Goal: Task Accomplishment & Management: Complete application form

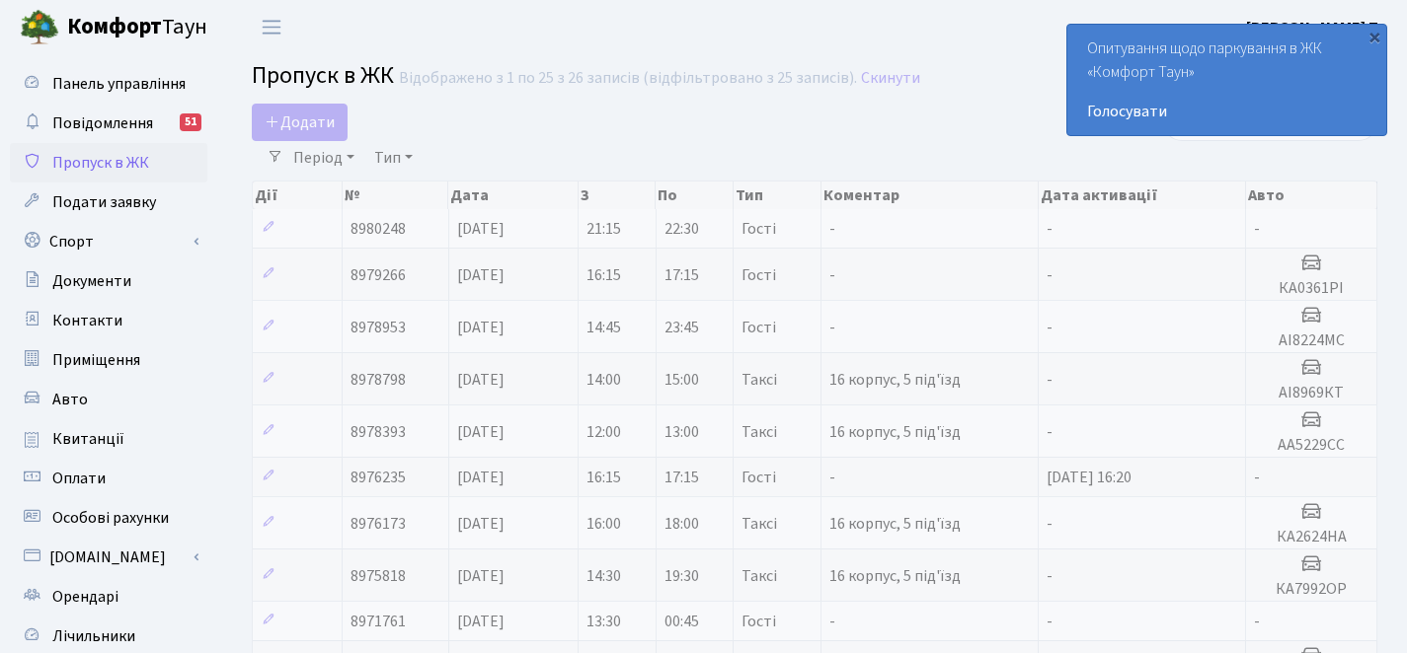
select select "25"
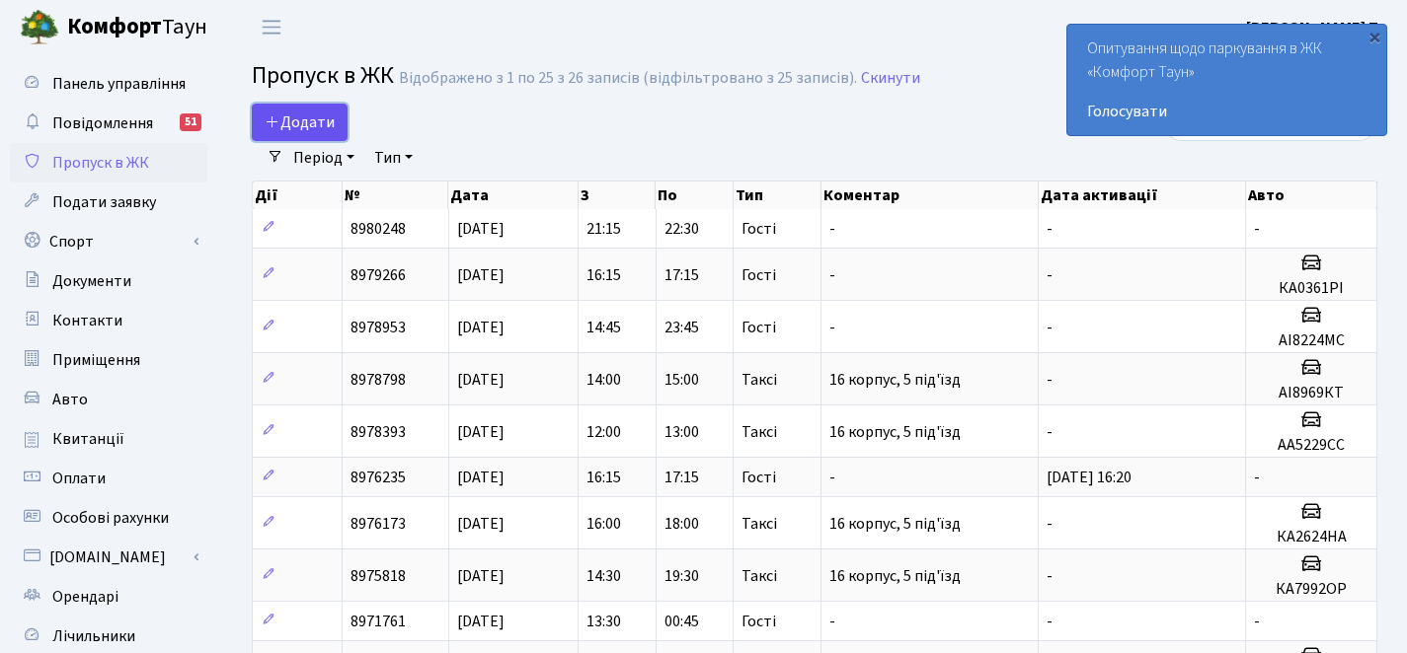
click at [314, 107] on link "Додати" at bounding box center [300, 123] width 96 height 38
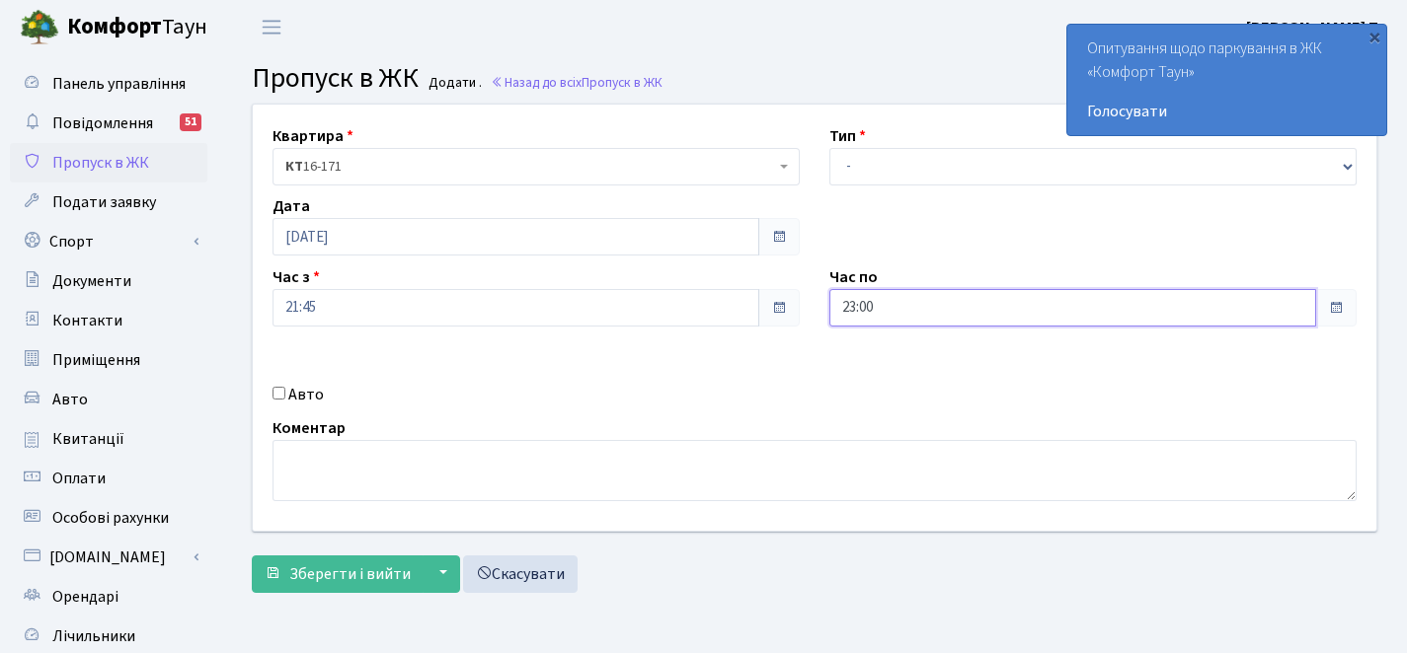
click at [888, 319] on input "23:00" at bounding box center [1072, 308] width 487 height 38
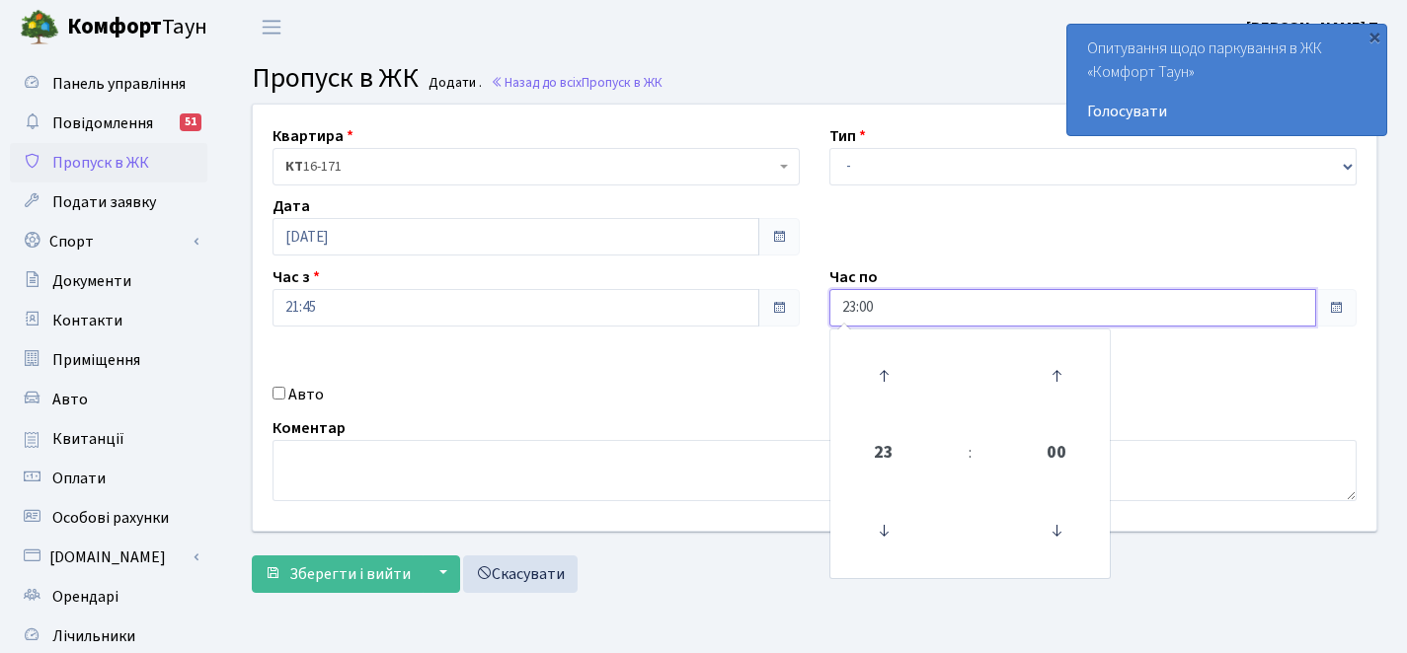
click at [872, 338] on td at bounding box center [884, 377] width 100 height 86
click at [878, 354] on icon at bounding box center [883, 375] width 53 height 53
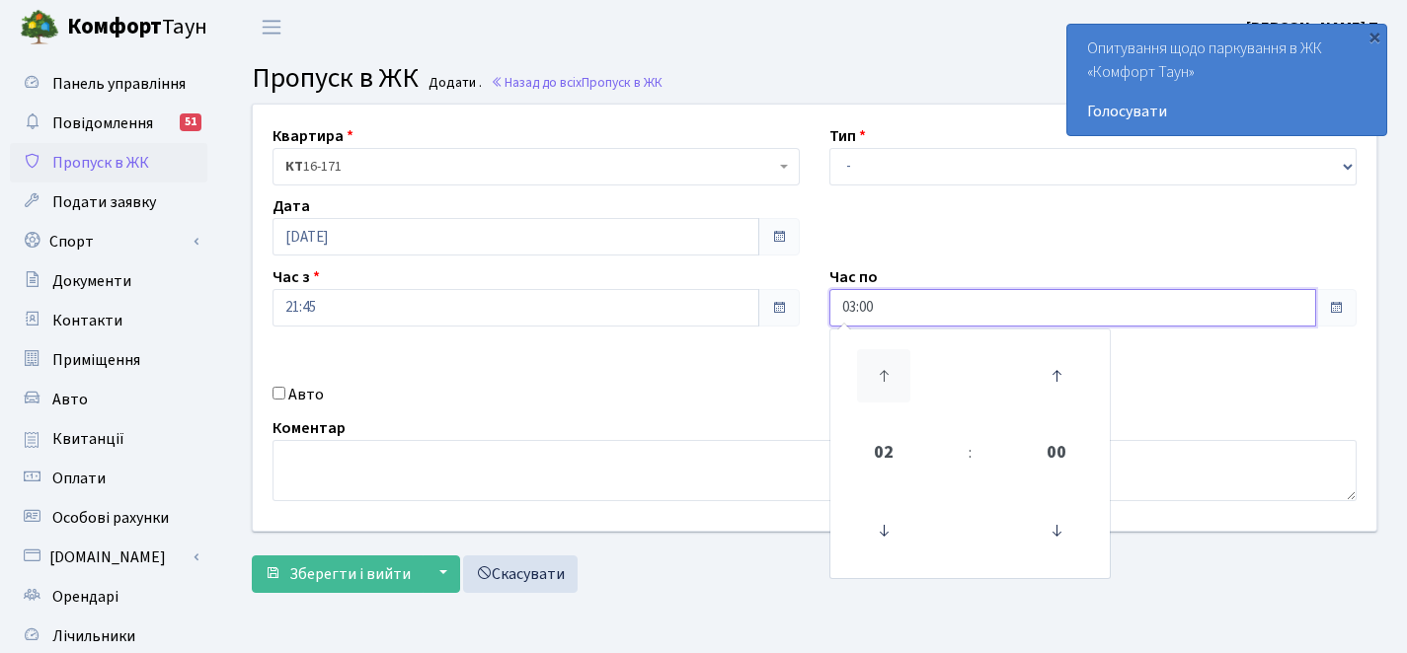
click at [878, 354] on icon at bounding box center [883, 375] width 53 height 53
type input "07:00"
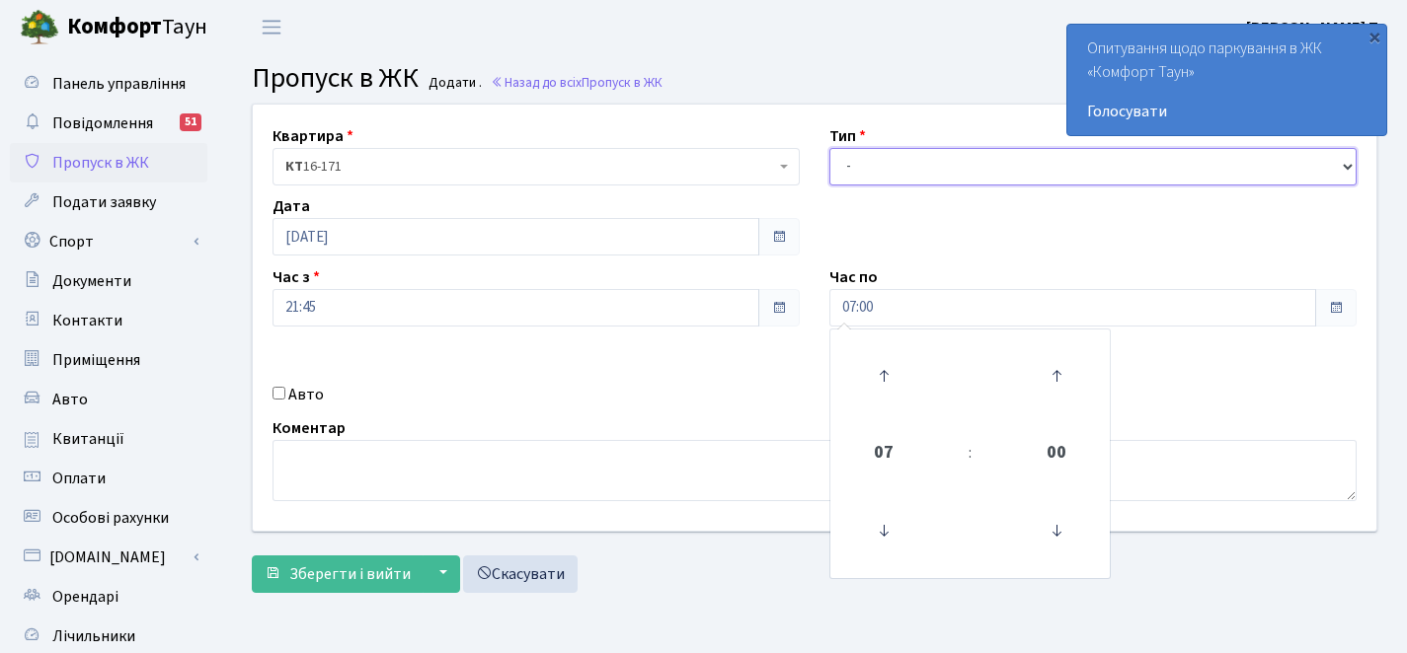
click at [941, 178] on select "- Доставка Таксі Гості Сервіс" at bounding box center [1092, 167] width 527 height 38
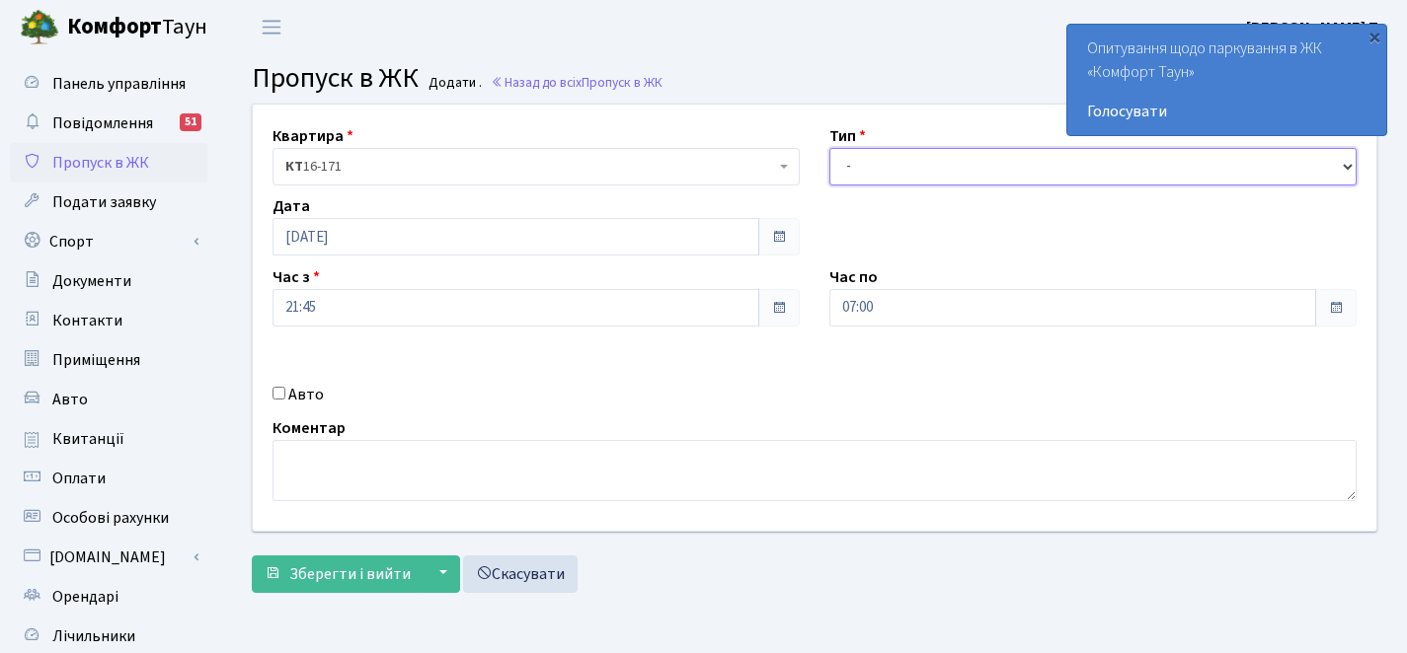
select select "3"
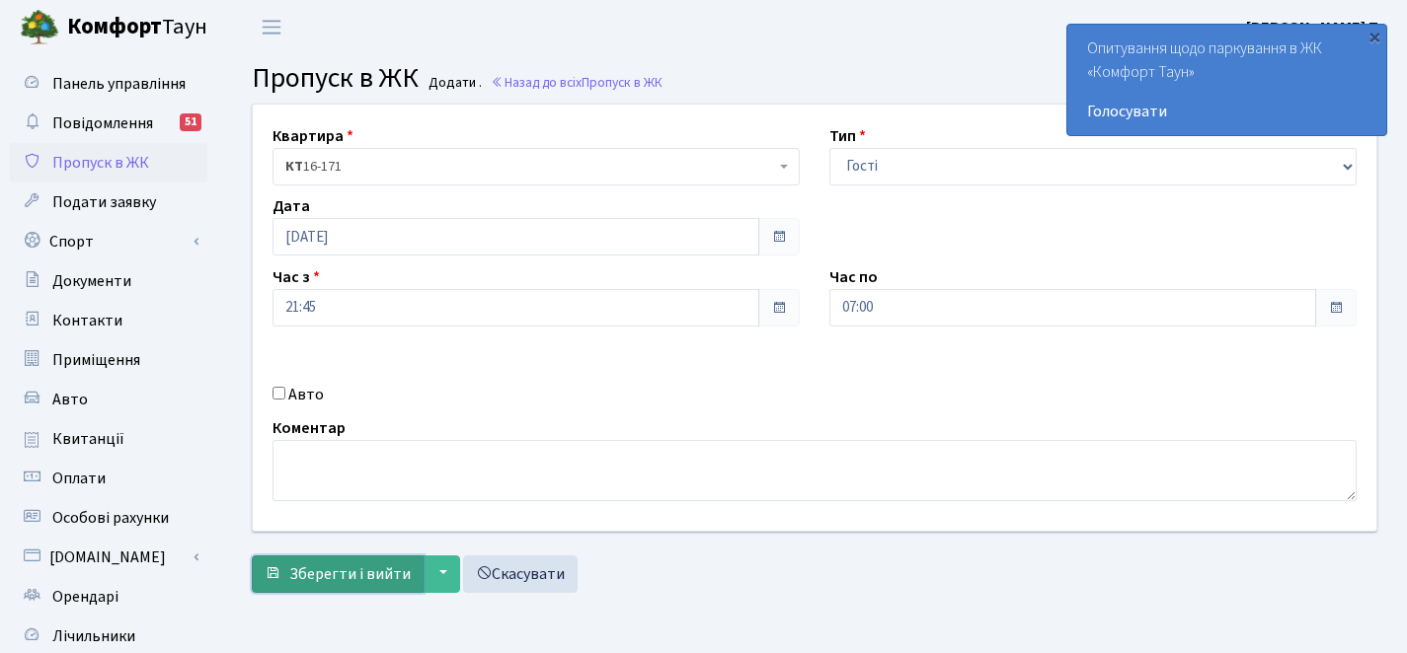
click at [374, 569] on span "Зберегти і вийти" at bounding box center [349, 575] width 121 height 22
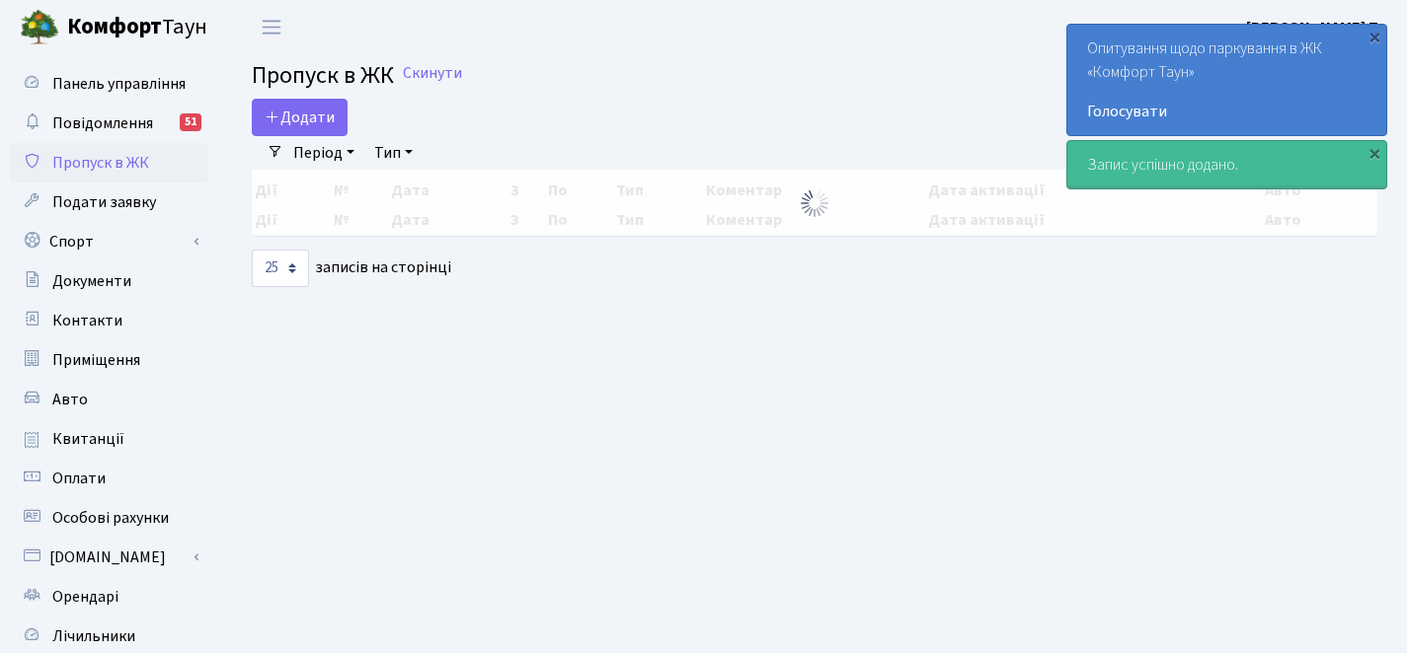
select select "25"
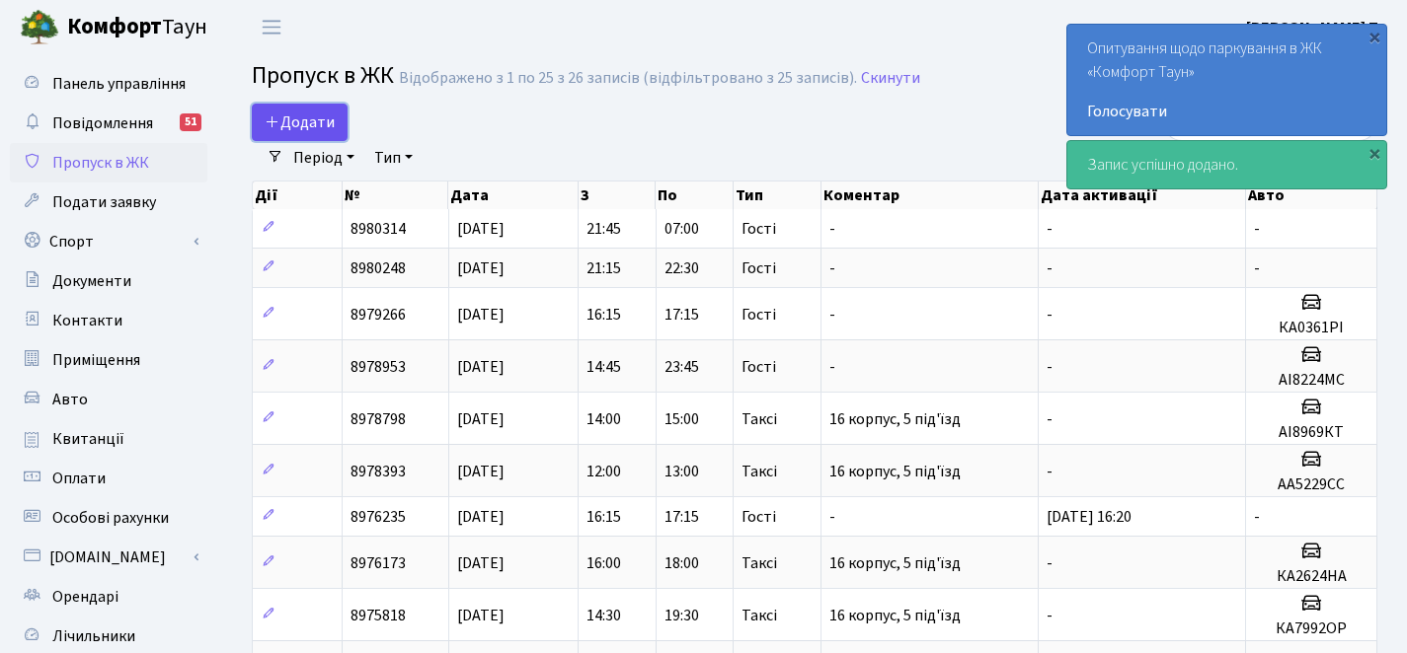
click at [329, 116] on span "Додати" at bounding box center [300, 123] width 70 height 22
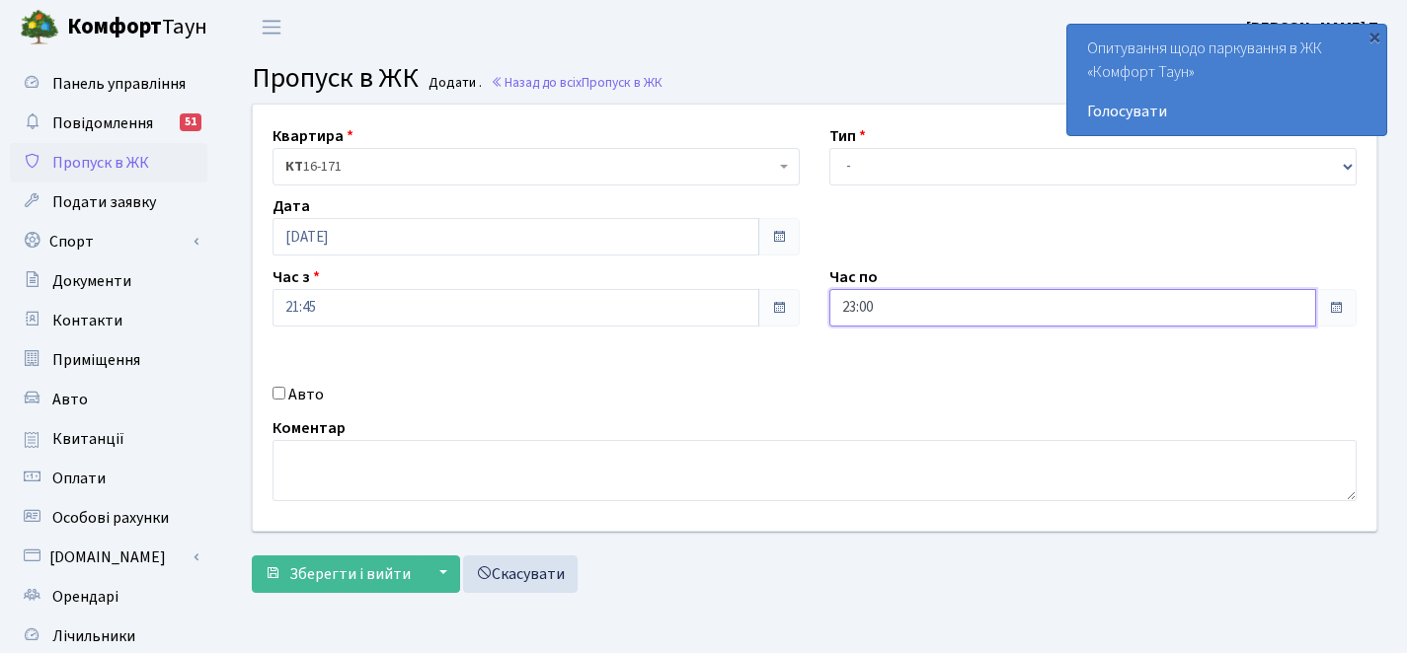
click at [915, 308] on input "23:00" at bounding box center [1072, 308] width 487 height 38
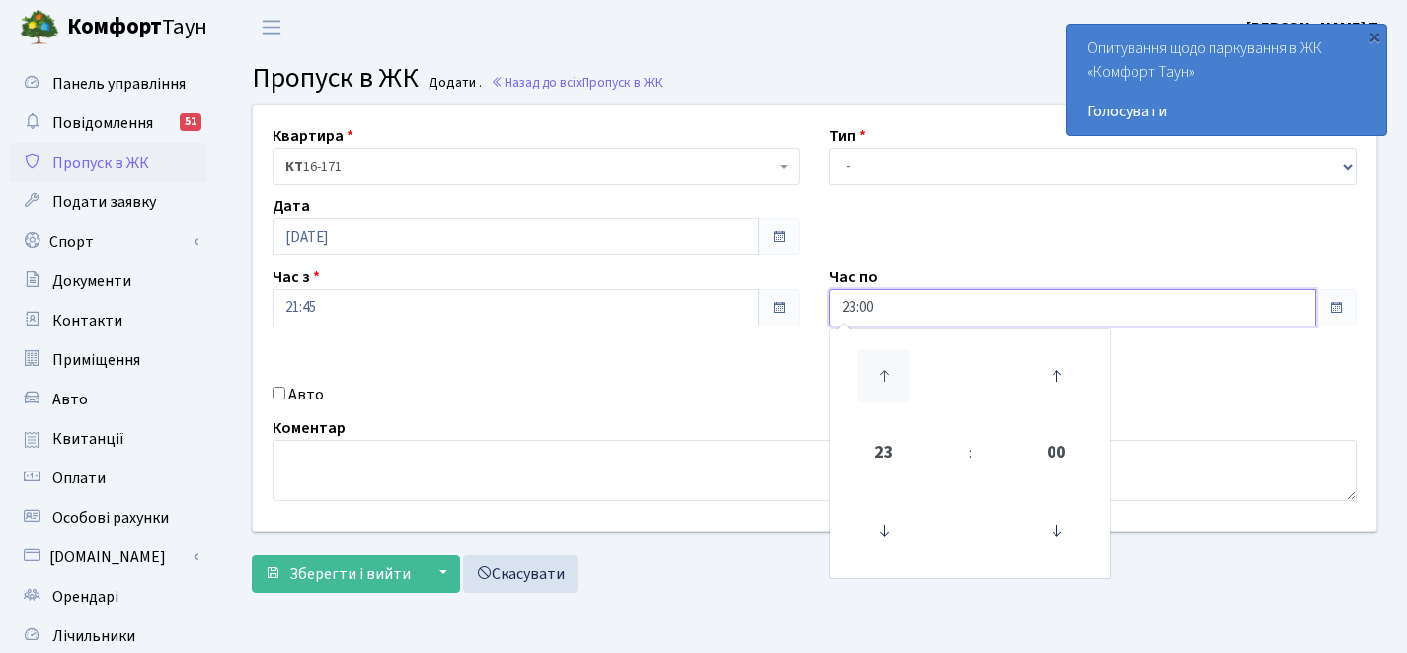
click at [880, 382] on icon at bounding box center [883, 375] width 53 height 53
click at [879, 382] on icon at bounding box center [883, 375] width 53 height 53
click at [879, 383] on icon at bounding box center [883, 375] width 53 height 53
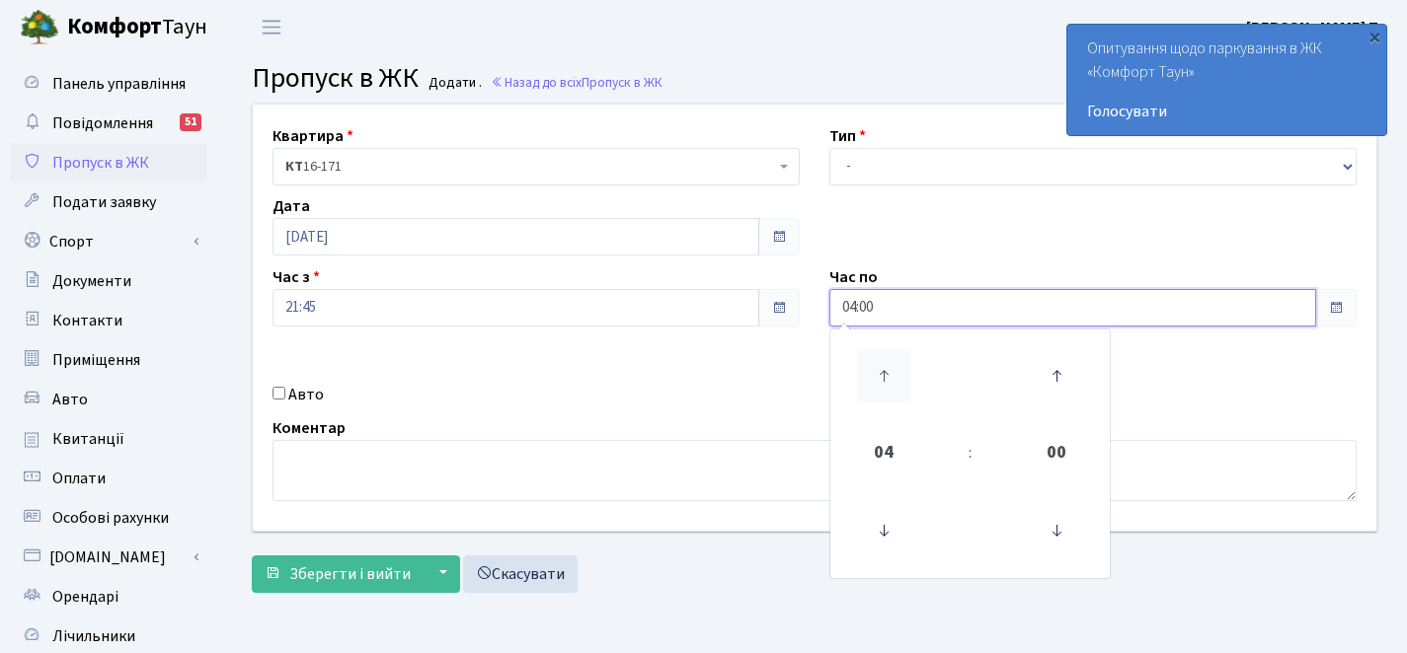
click at [879, 383] on icon at bounding box center [883, 375] width 53 height 53
click at [877, 381] on icon at bounding box center [883, 375] width 53 height 53
type input "08:00"
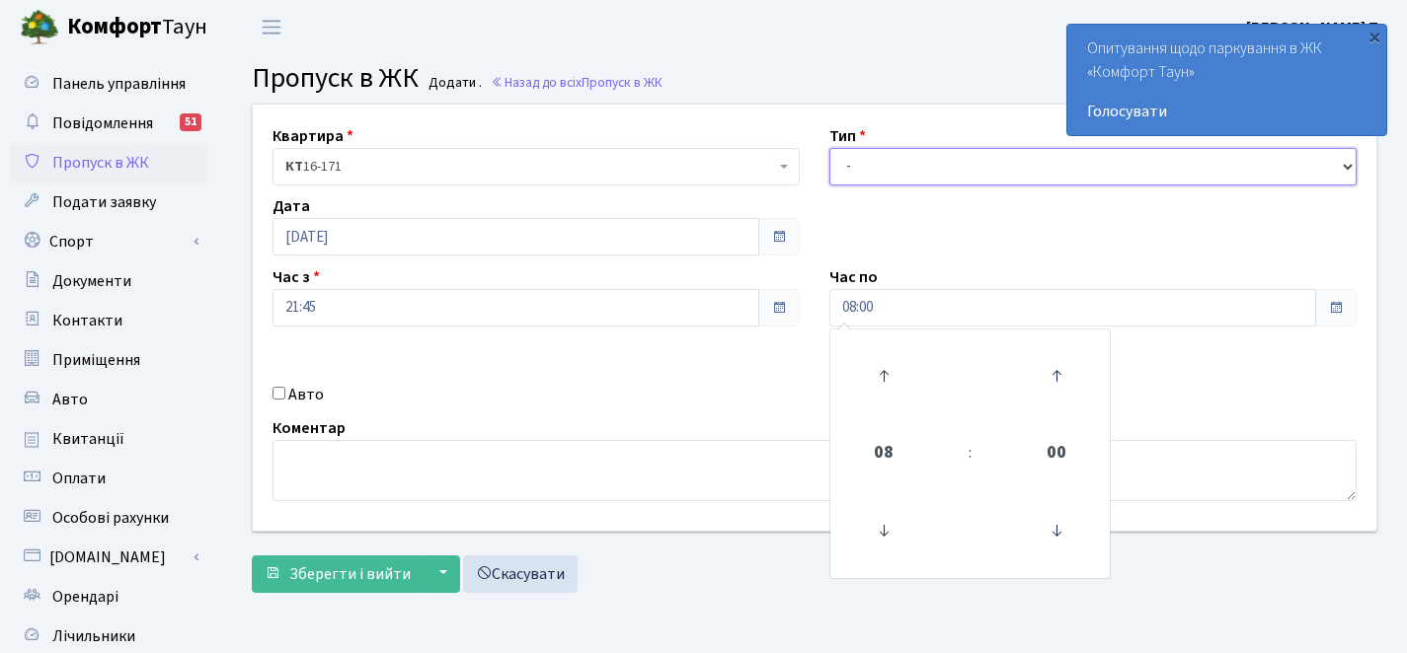
click at [919, 152] on select "- Доставка Таксі Гості Сервіс" at bounding box center [1092, 167] width 527 height 38
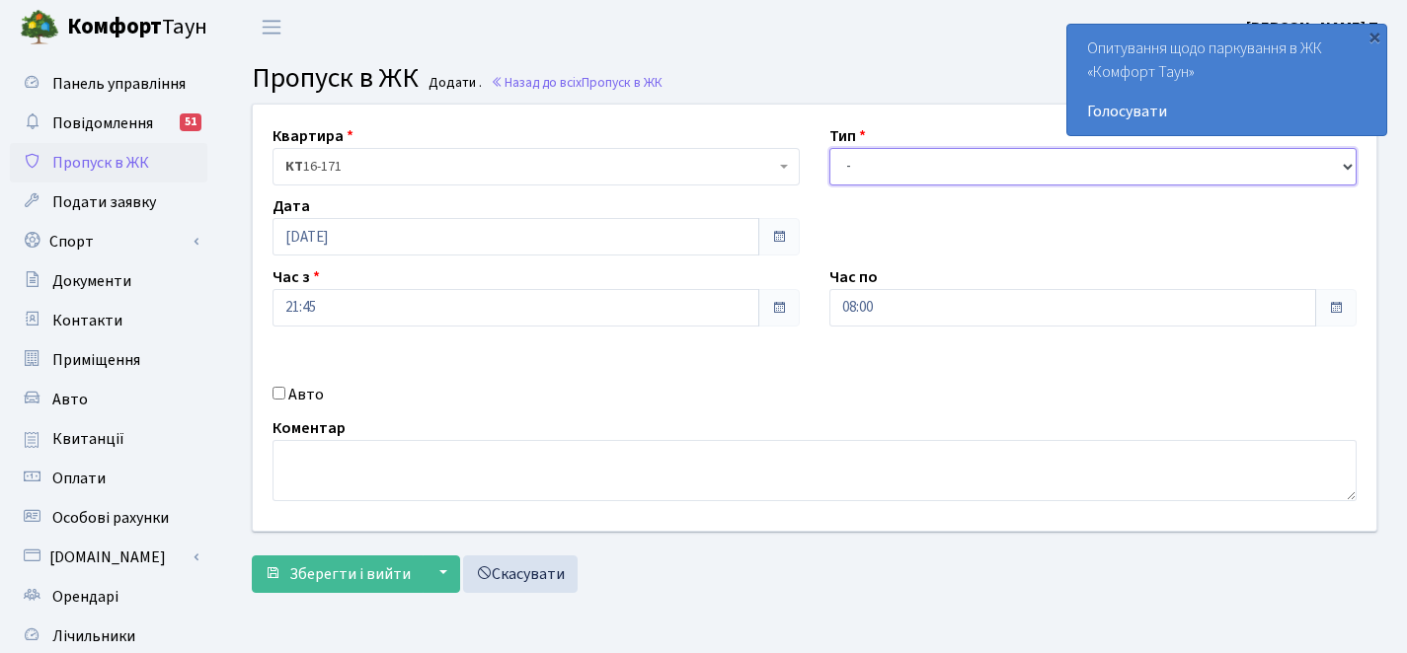
select select "3"
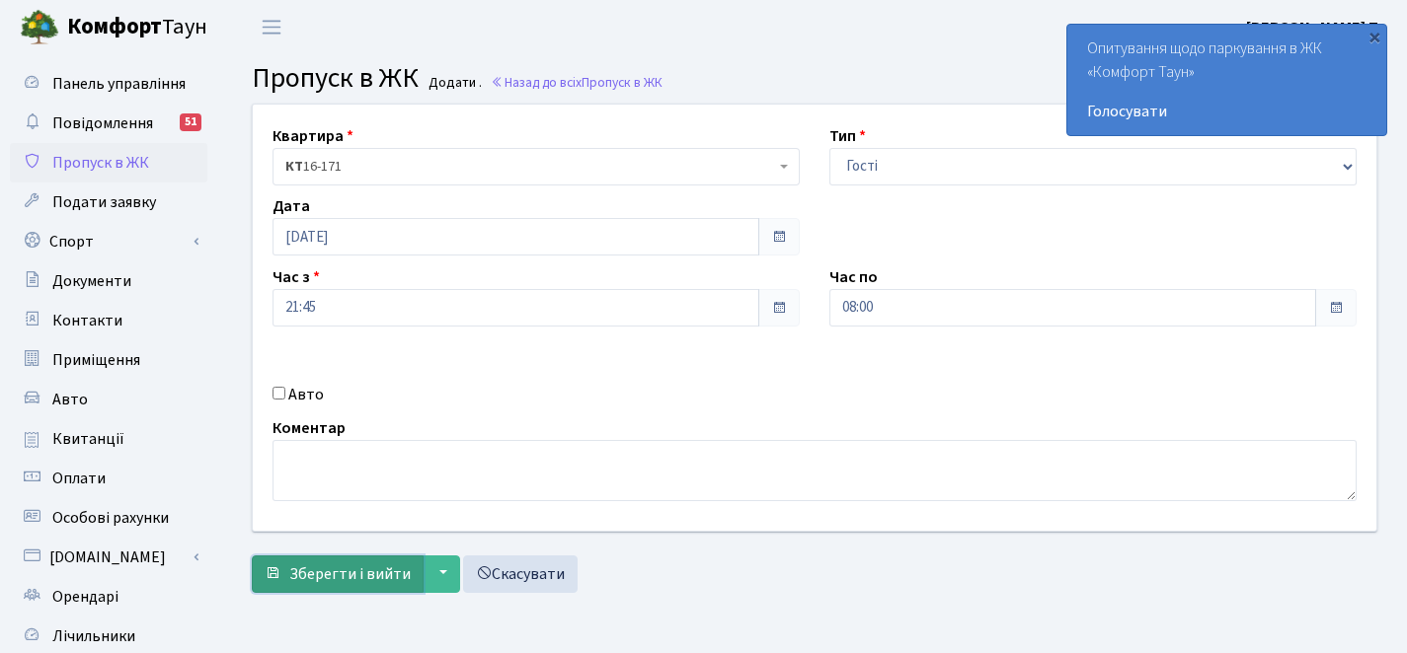
click at [400, 565] on span "Зберегти і вийти" at bounding box center [349, 575] width 121 height 22
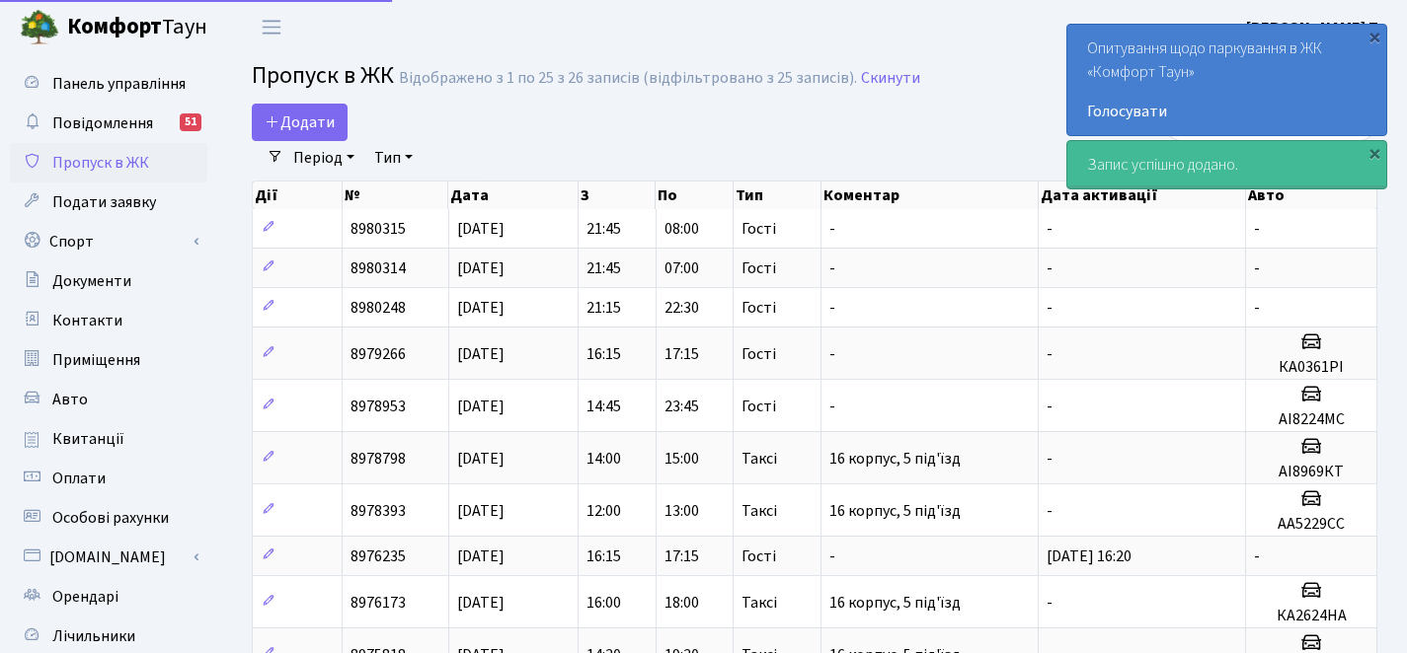
select select "25"
click at [286, 136] on link "Додати" at bounding box center [300, 123] width 96 height 38
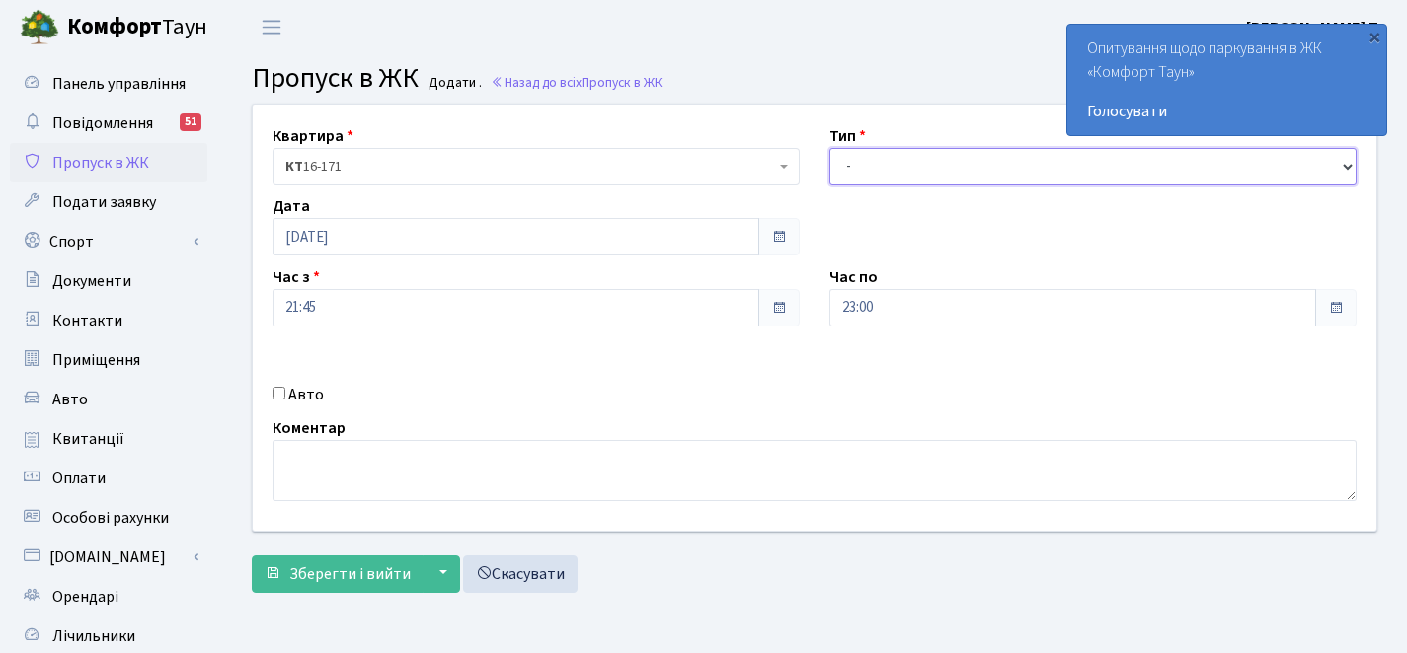
click at [864, 164] on select "- Доставка Таксі Гості Сервіс" at bounding box center [1092, 167] width 527 height 38
select select "3"
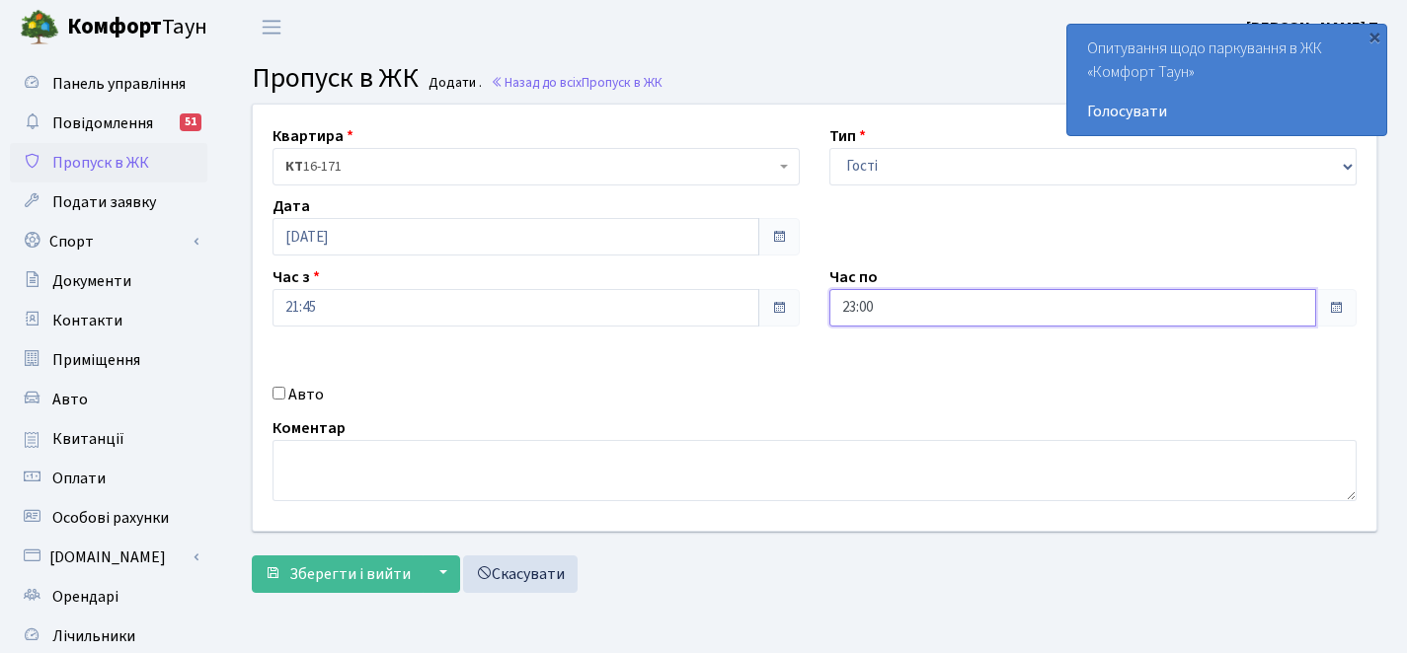
click at [862, 304] on input "23:00" at bounding box center [1072, 308] width 487 height 38
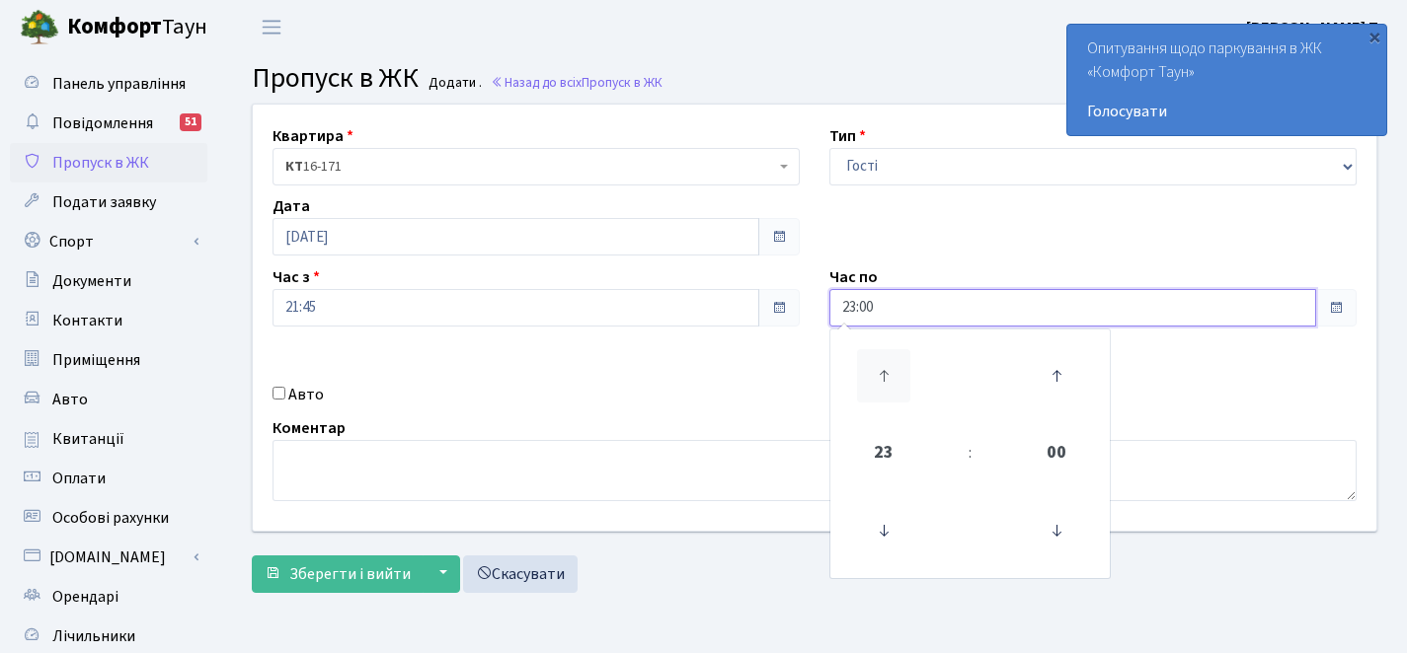
click at [886, 372] on icon at bounding box center [883, 375] width 53 height 53
click at [885, 372] on icon at bounding box center [883, 375] width 53 height 53
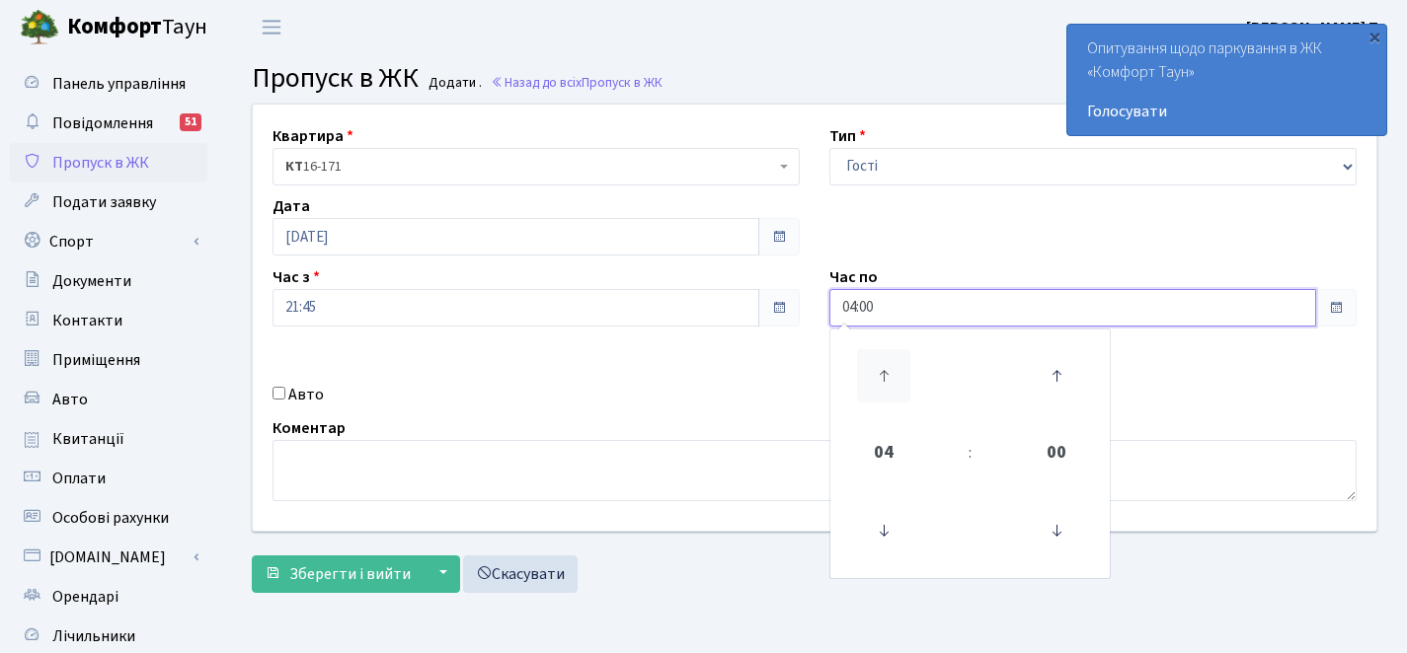
click at [885, 372] on icon at bounding box center [883, 375] width 53 height 53
click at [884, 372] on icon at bounding box center [883, 375] width 53 height 53
type input "07:00"
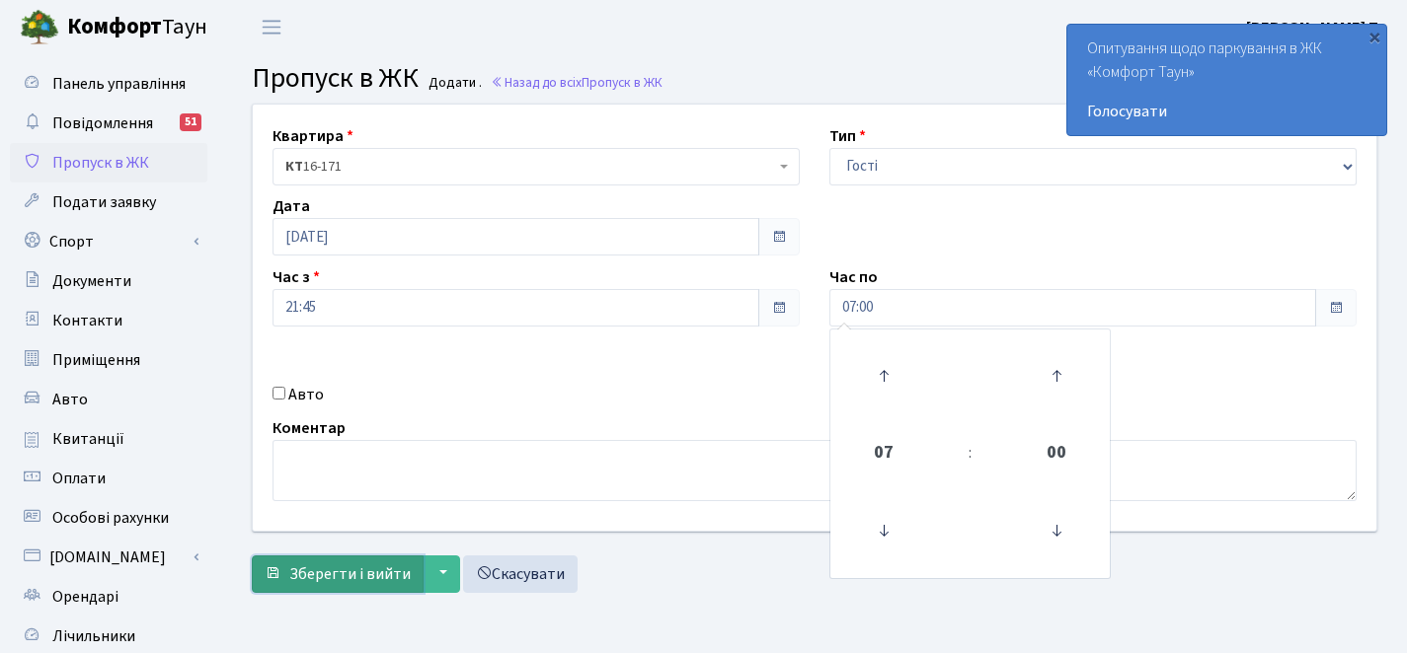
click at [354, 575] on span "Зберегти і вийти" at bounding box center [349, 575] width 121 height 22
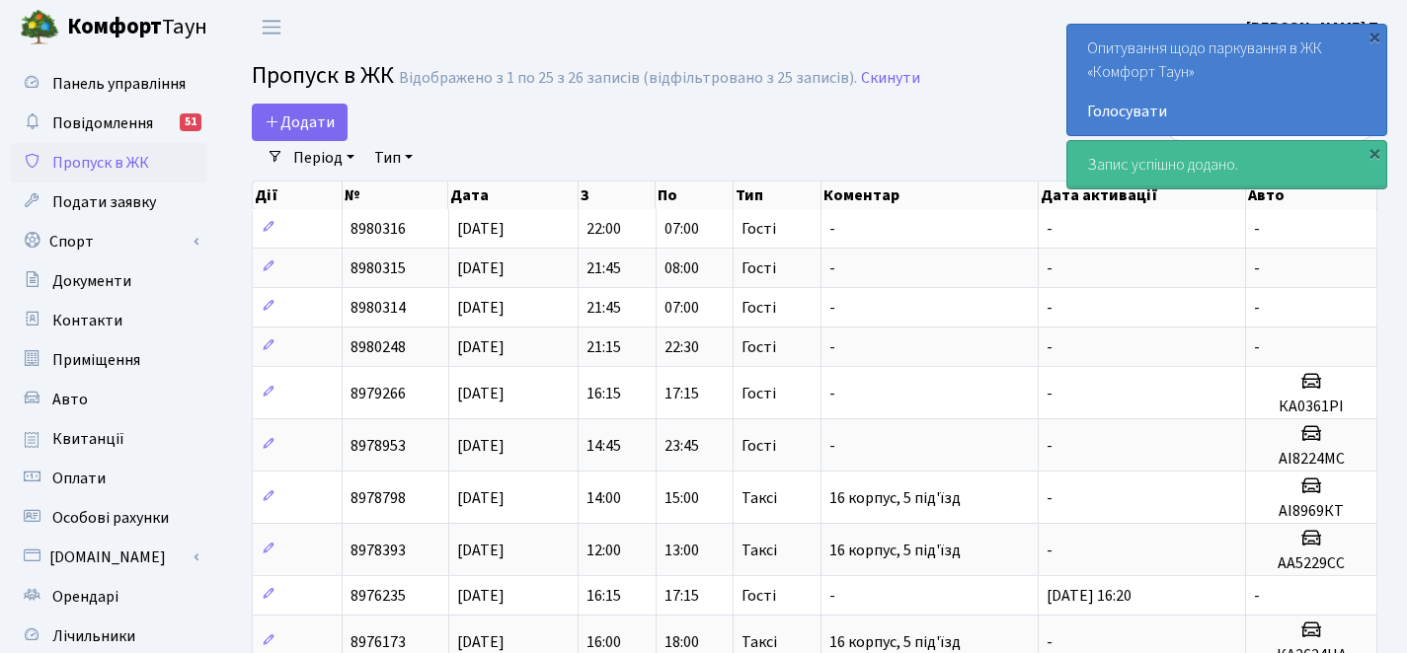
select select "25"
